Goal: Information Seeking & Learning: Learn about a topic

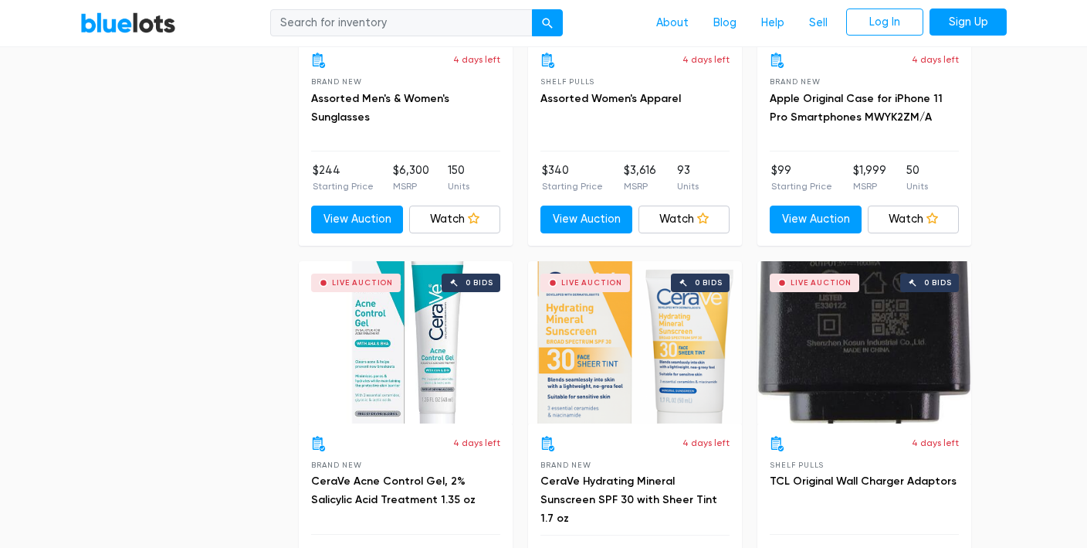
scroll to position [3165, 0]
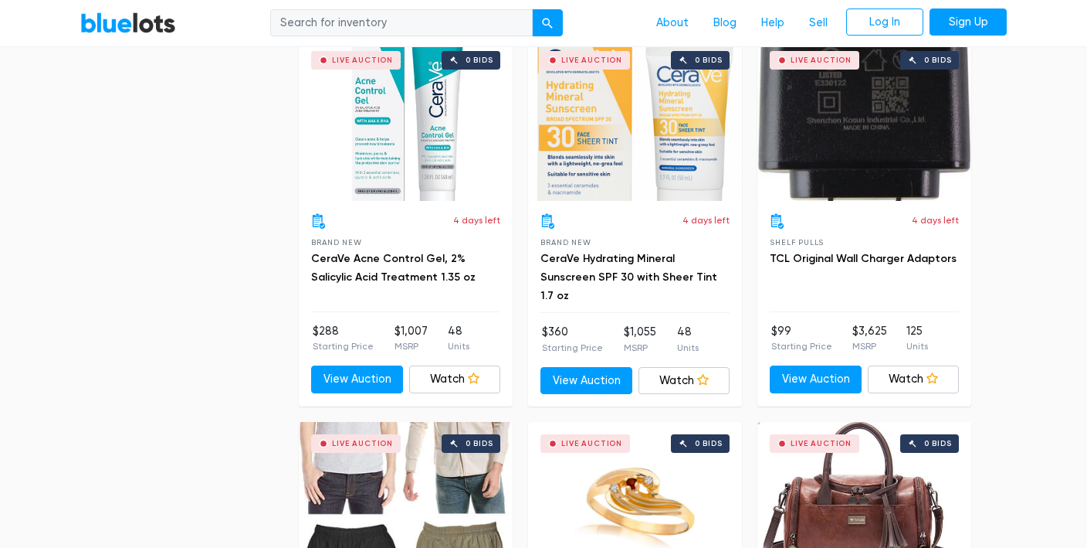
click at [361, 23] on input "search" at bounding box center [401, 23] width 263 height 28
type input "soccer"
click at [532, 9] on button "submit" at bounding box center [547, 23] width 31 height 28
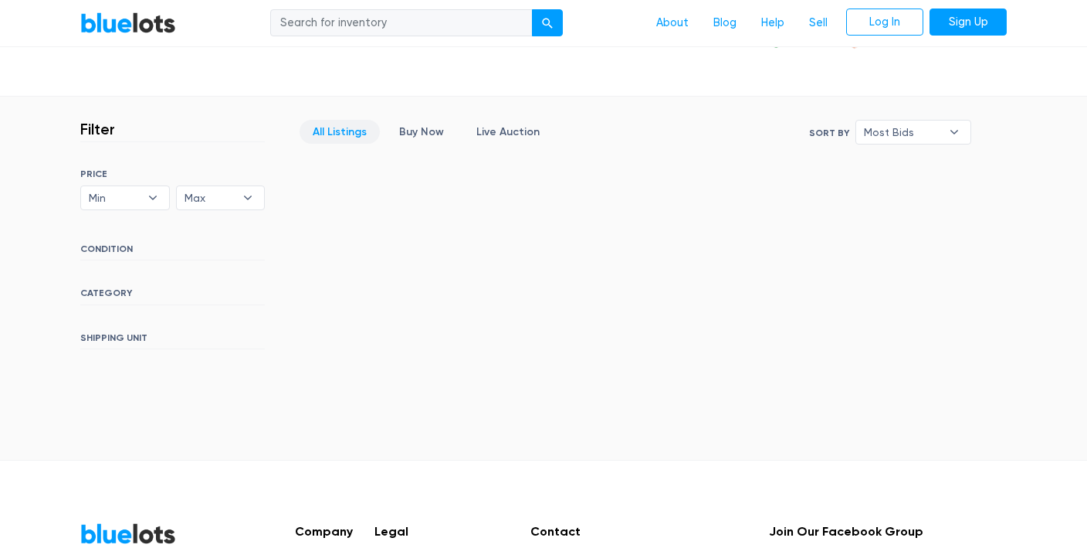
scroll to position [351, 0]
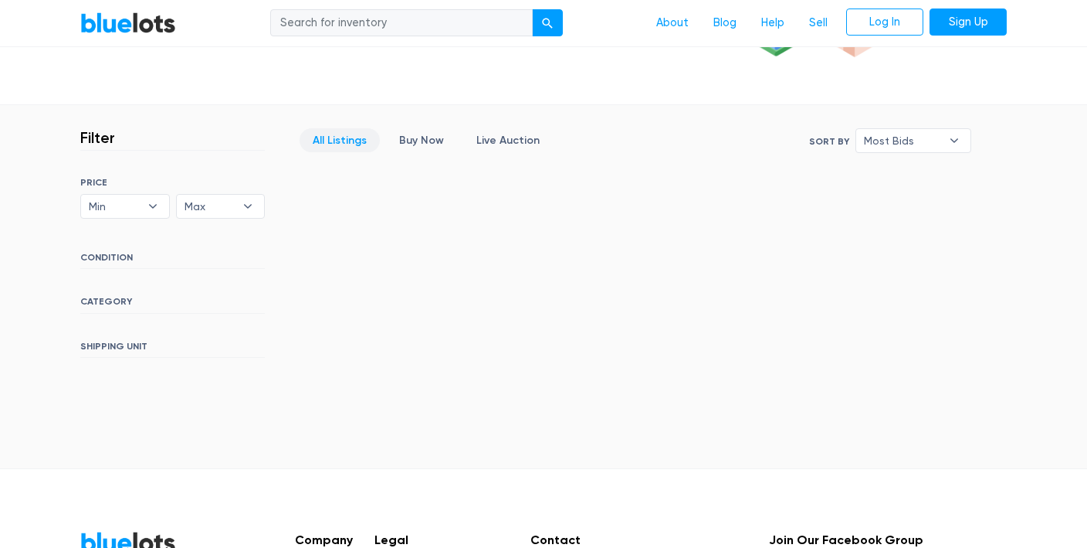
click at [379, 29] on input "search" at bounding box center [401, 23] width 263 height 28
type input "g"
type input "football"
click at [532, 9] on button "submit" at bounding box center [547, 23] width 31 height 28
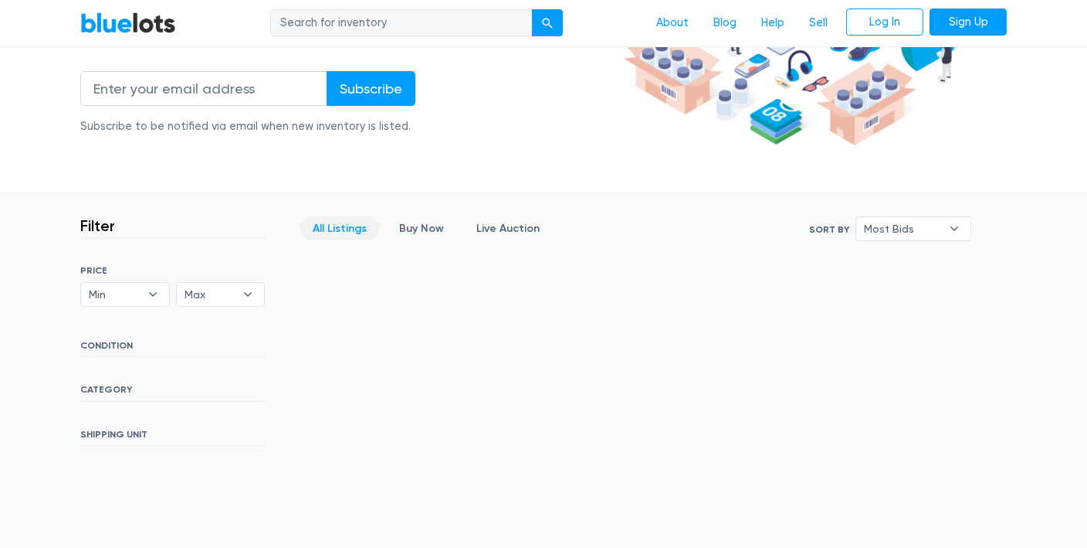
scroll to position [181, 0]
